Goal: Task Accomplishment & Management: Manage account settings

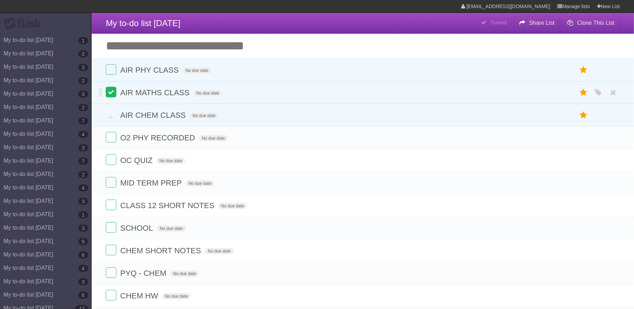
scroll to position [3660, 0]
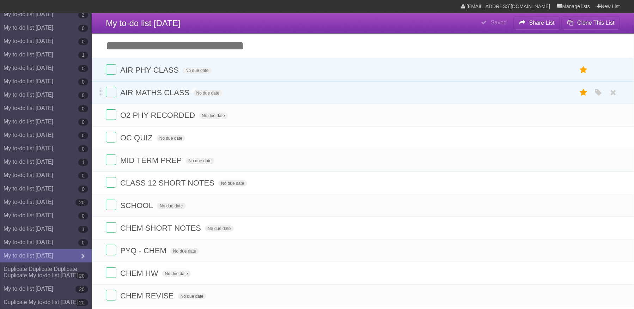
click at [181, 91] on span "AIR MATHS CLASS" at bounding box center [155, 92] width 71 height 9
type input "**********"
click at [110, 95] on label at bounding box center [111, 92] width 11 height 11
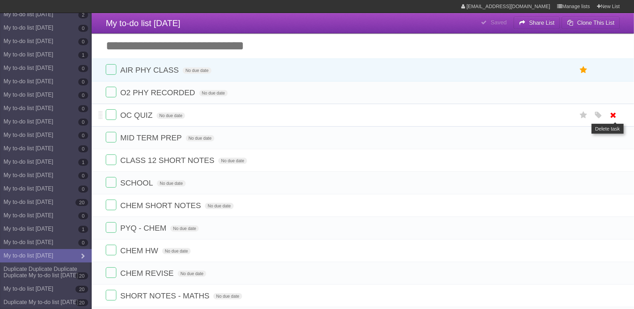
click at [616, 116] on icon at bounding box center [614, 115] width 10 height 12
click at [612, 136] on icon at bounding box center [614, 138] width 10 height 12
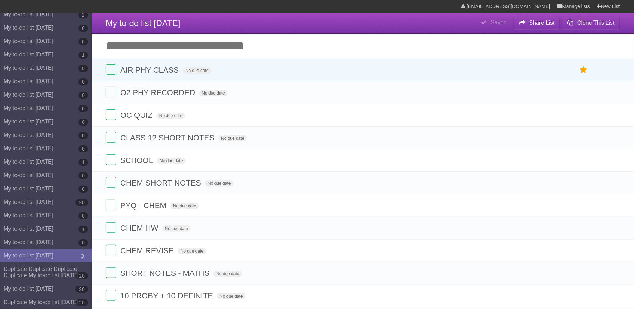
click at [612, 136] on icon at bounding box center [614, 138] width 10 height 12
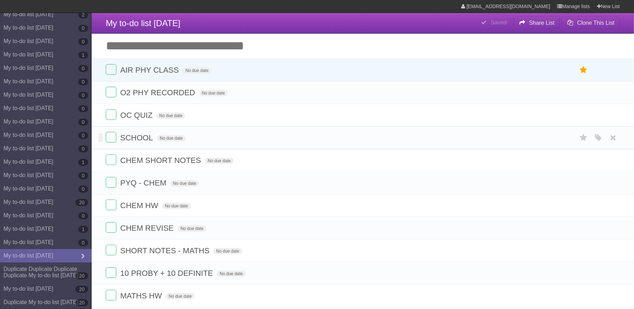
click at [145, 138] on span "SCHOOL" at bounding box center [137, 137] width 35 height 9
click at [144, 138] on input "**********" at bounding box center [132, 138] width 24 height 9
type input "**********"
click at [109, 143] on label at bounding box center [111, 137] width 11 height 11
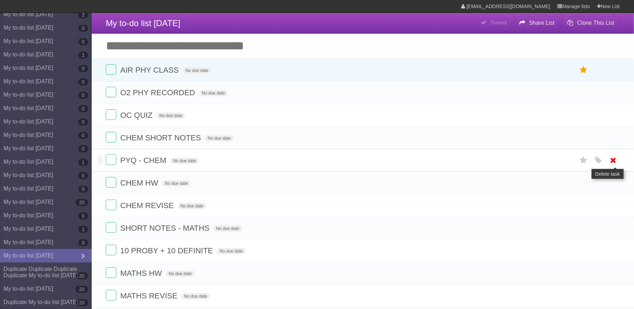
click at [613, 163] on icon at bounding box center [614, 161] width 10 height 12
click at [198, 139] on span "CHEM SHORT NOTES" at bounding box center [161, 137] width 83 height 9
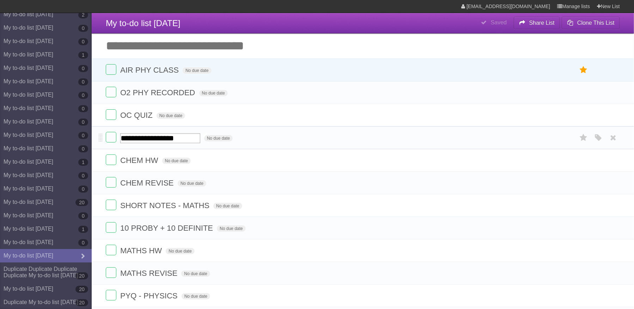
scroll to position [0, 4]
type input "**********"
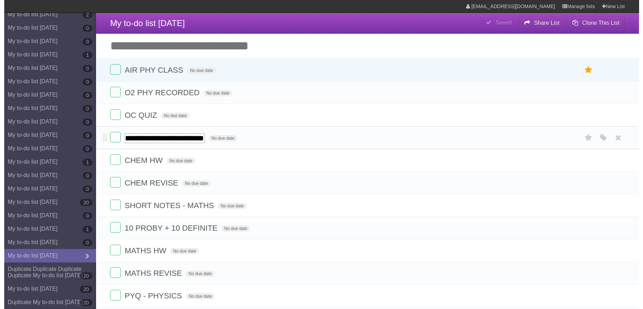
scroll to position [0, 42]
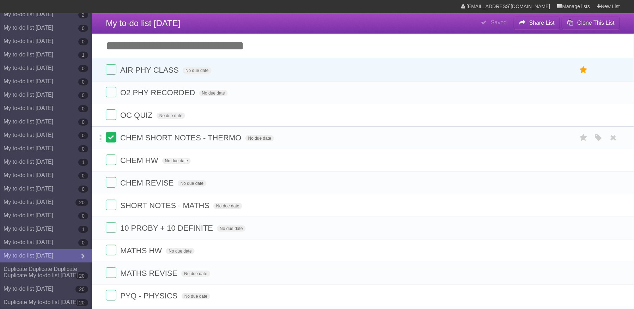
click at [113, 136] on label at bounding box center [111, 137] width 11 height 11
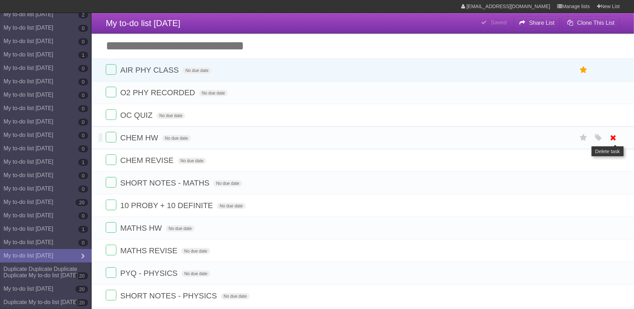
click at [614, 140] on icon at bounding box center [614, 138] width 10 height 12
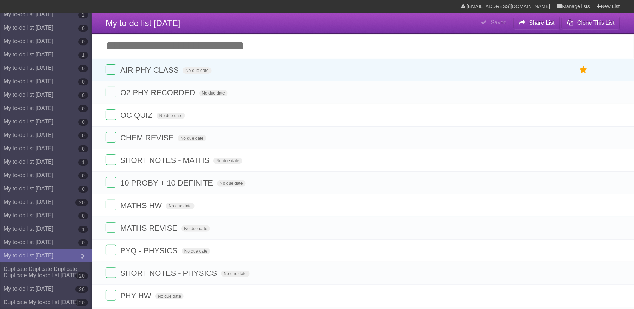
click at [614, 140] on icon at bounding box center [614, 138] width 10 height 12
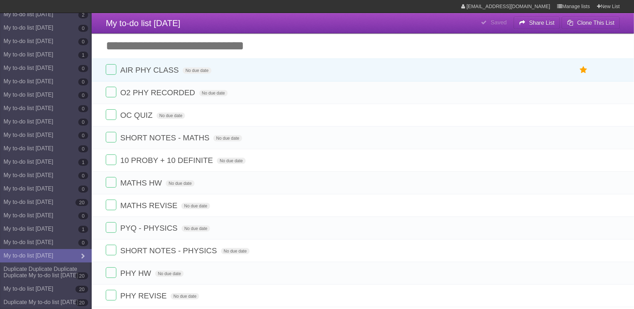
click at [614, 140] on icon at bounding box center [614, 138] width 10 height 12
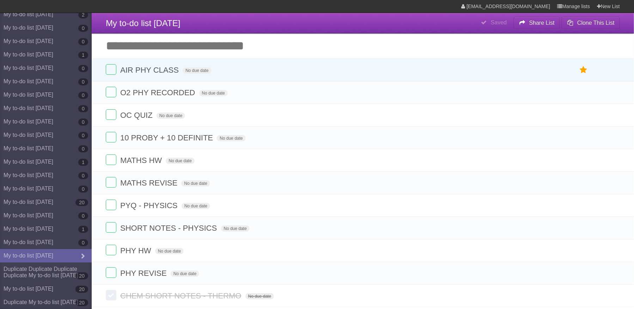
click at [614, 140] on icon at bounding box center [614, 138] width 10 height 12
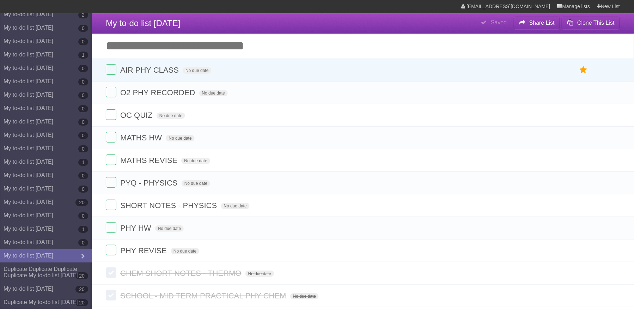
click at [614, 140] on icon at bounding box center [614, 138] width 10 height 12
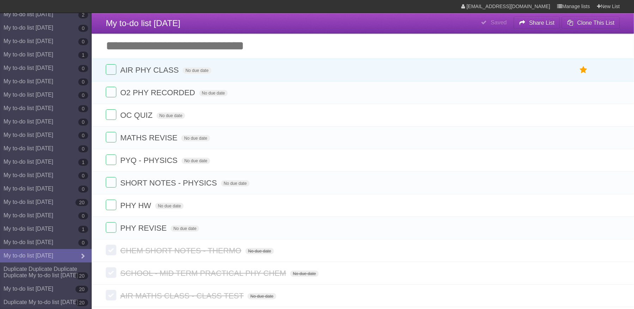
click at [614, 140] on icon at bounding box center [614, 138] width 10 height 12
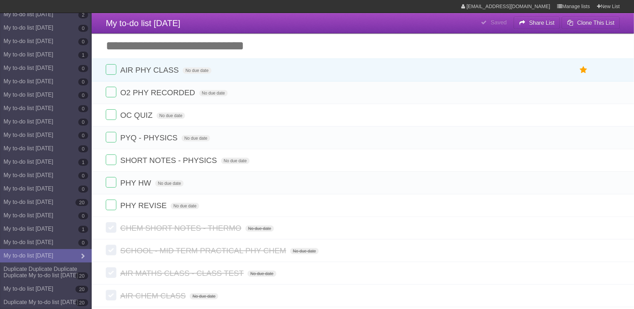
click at [614, 140] on icon at bounding box center [614, 138] width 10 height 12
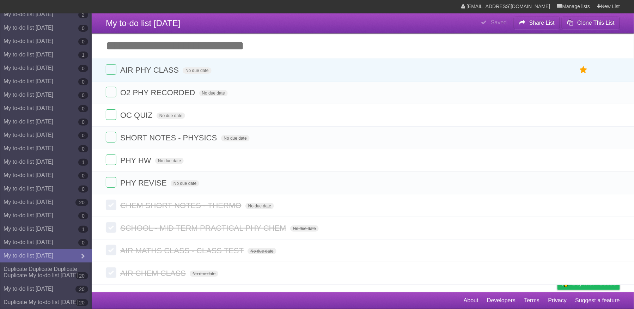
click at [614, 140] on icon at bounding box center [614, 138] width 10 height 12
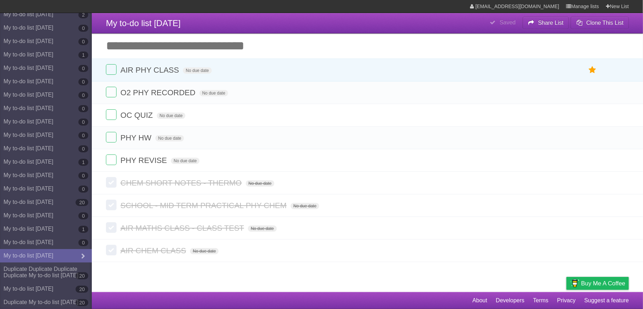
click at [614, 140] on ul "White Red Blue Green Purple Orange" at bounding box center [604, 138] width 47 height 12
click at [621, 140] on icon at bounding box center [622, 138] width 10 height 12
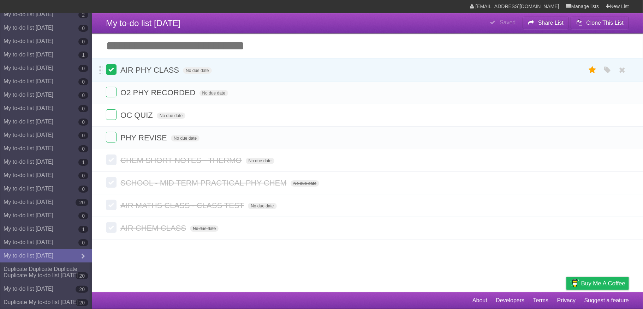
click at [109, 72] on label at bounding box center [111, 69] width 11 height 11
